Goal: Find specific page/section: Find specific page/section

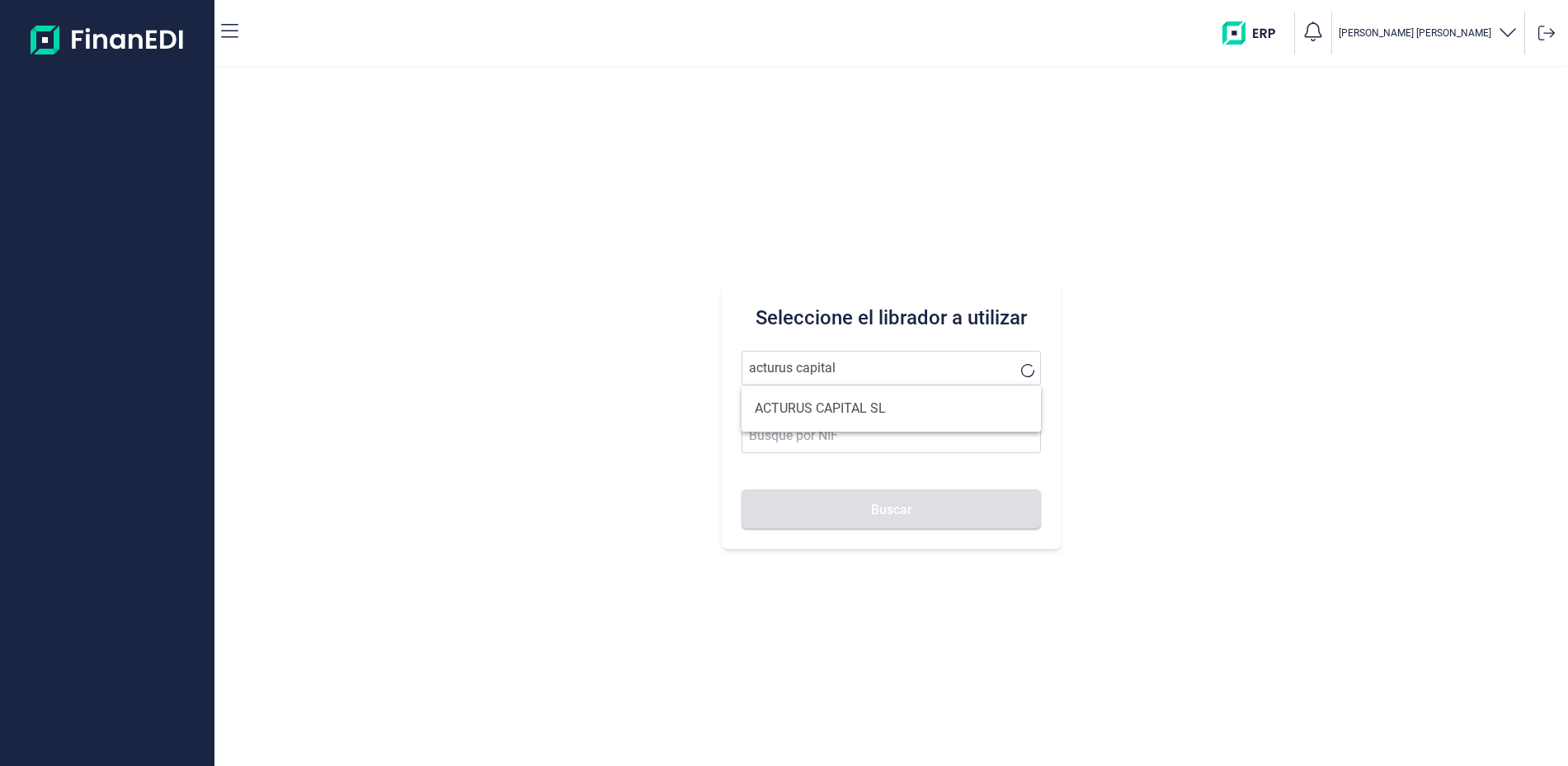
click at [834, 415] on li "ACTURUS CAPITAL SL" at bounding box center [890, 409] width 299 height 33
type input "ACTURUS CAPITAL SL"
type input "B83233346"
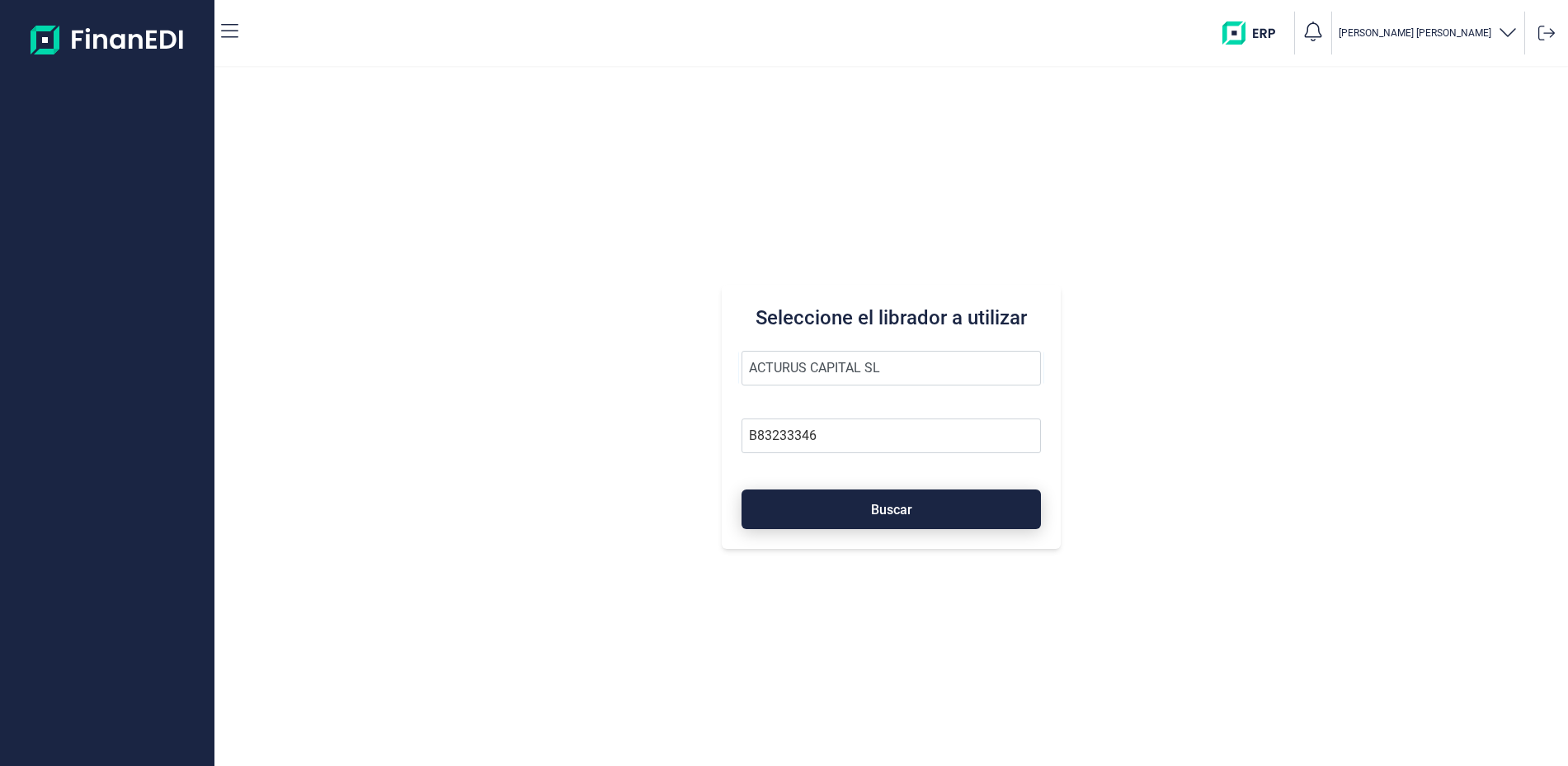
click at [902, 501] on button "Buscar" at bounding box center [890, 509] width 299 height 40
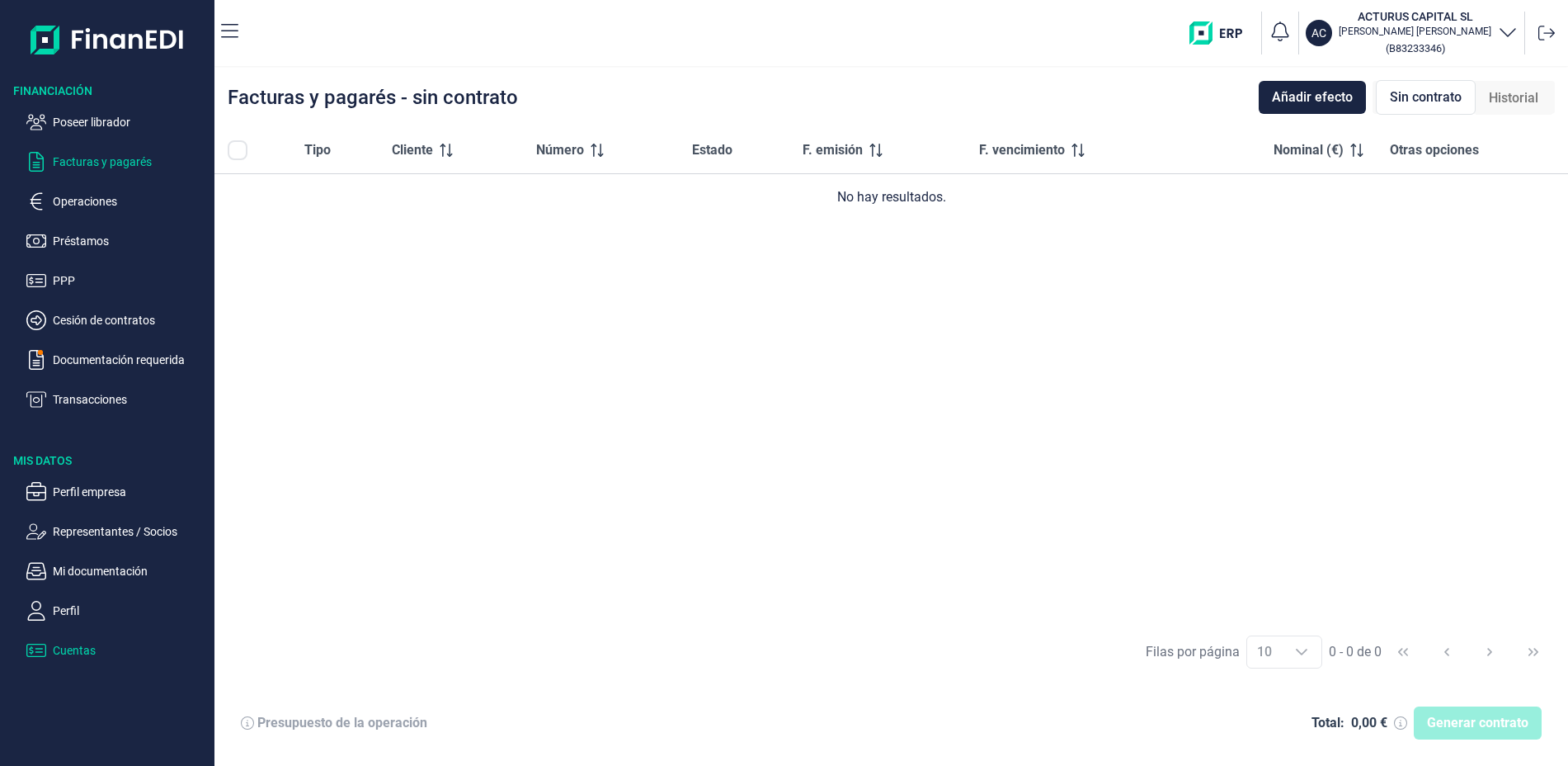
click at [80, 647] on p "Cuentas" at bounding box center [130, 650] width 155 height 20
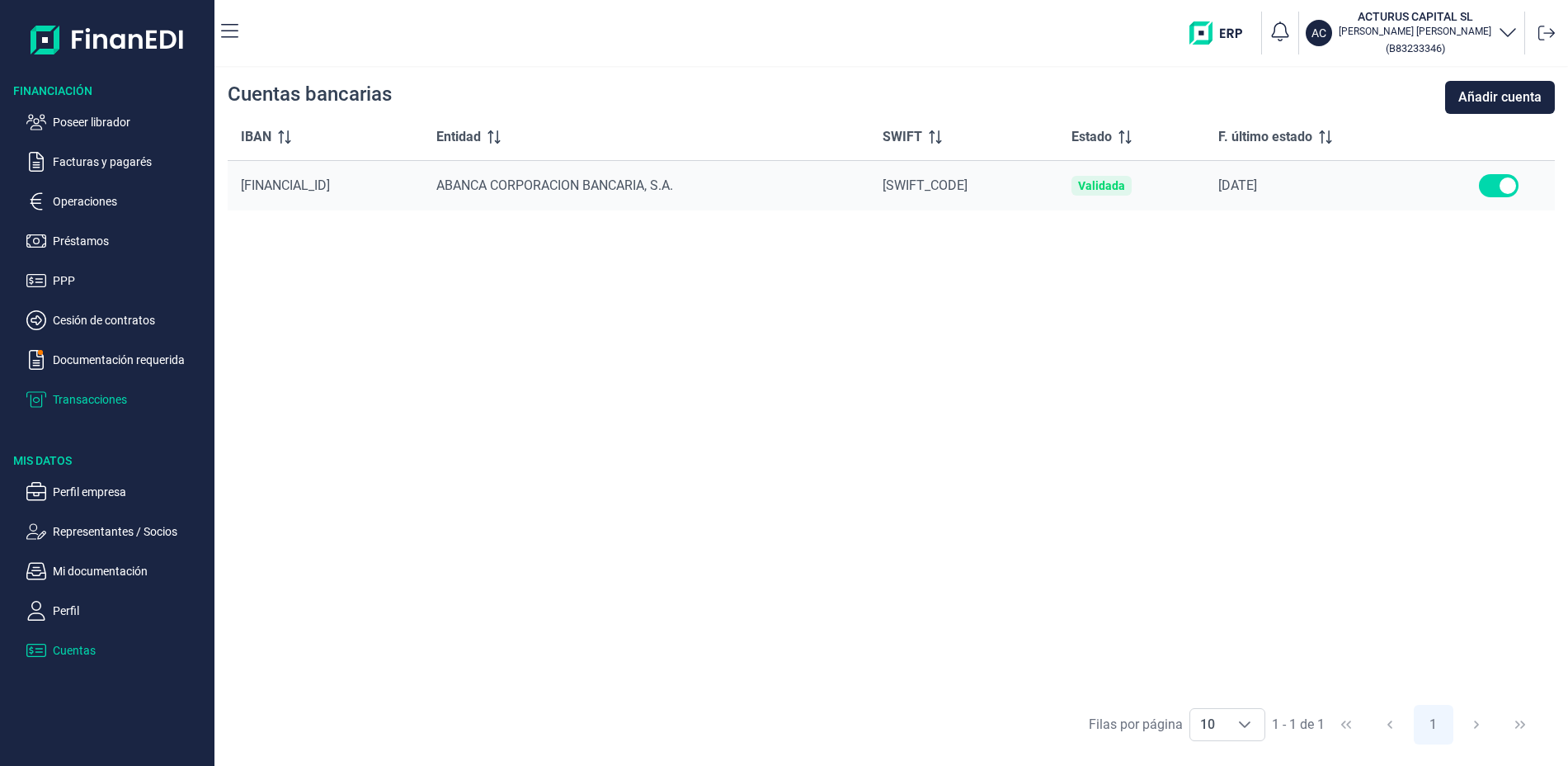
click at [101, 401] on p "Transacciones" at bounding box center [130, 400] width 155 height 20
